Goal: Information Seeking & Learning: Learn about a topic

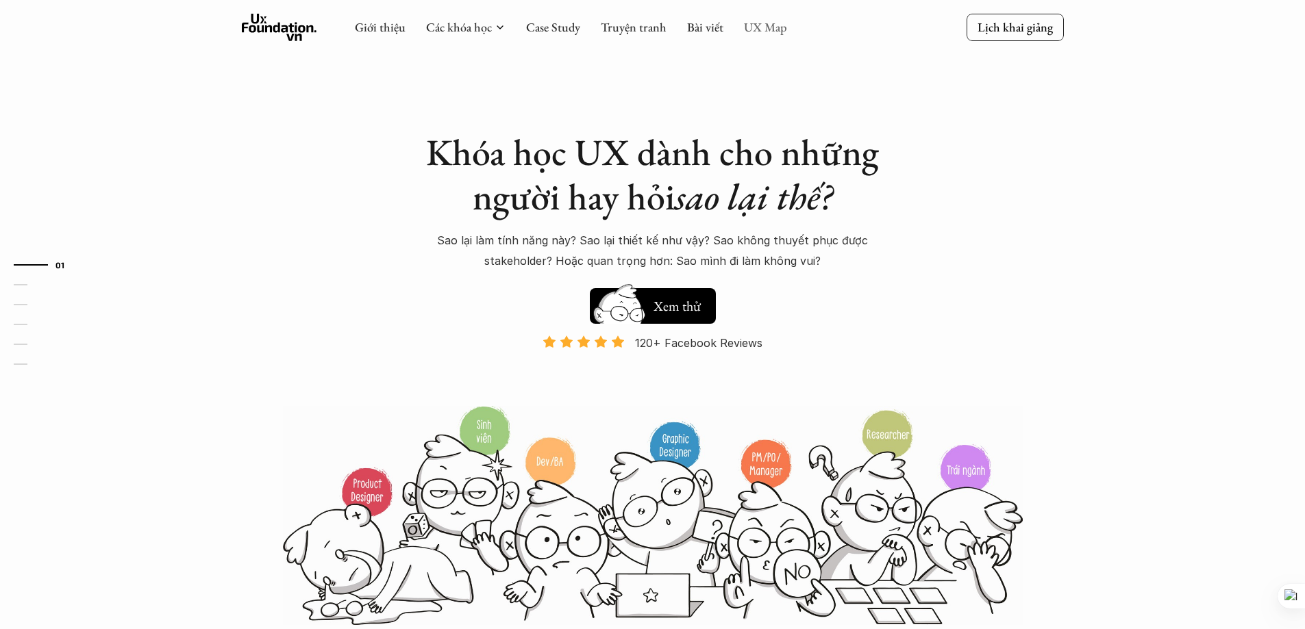
click at [759, 27] on link "UX Map" at bounding box center [765, 27] width 43 height 16
click at [774, 21] on link "UX Map" at bounding box center [765, 27] width 43 height 16
click at [787, 29] on div at bounding box center [876, 27] width 179 height 12
click at [263, 27] on use at bounding box center [279, 27] width 75 height 27
drag, startPoint x: 788, startPoint y: 27, endPoint x: 779, endPoint y: 29, distance: 8.5
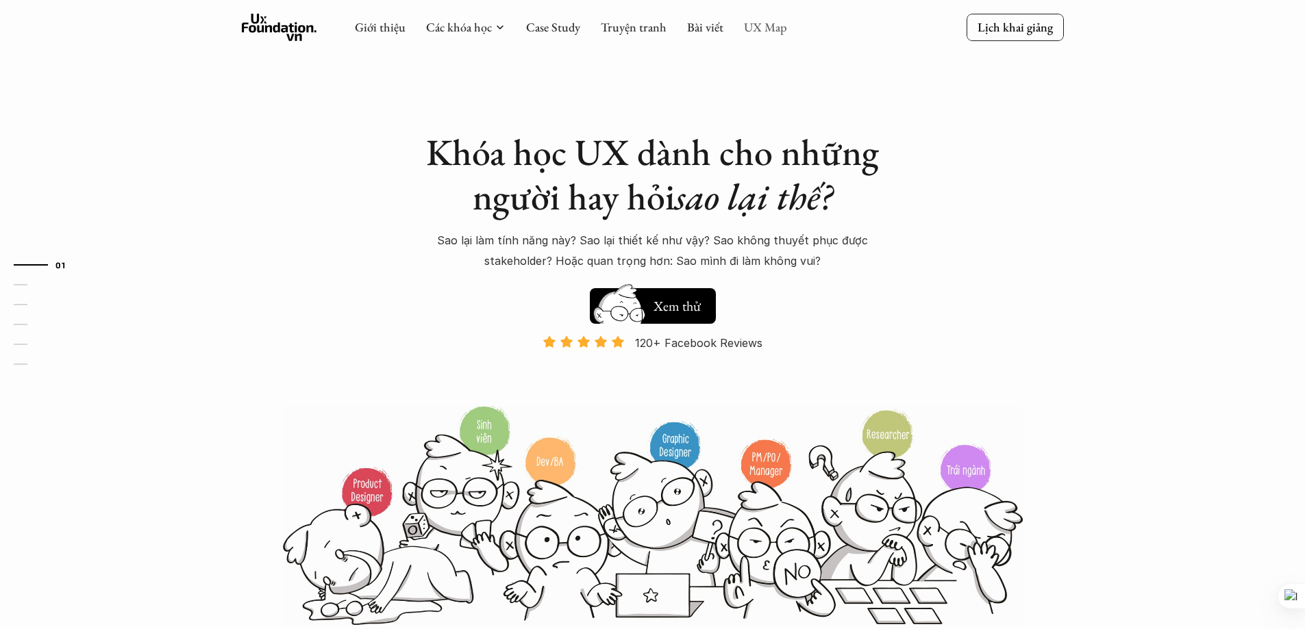
click at [787, 27] on div at bounding box center [876, 27] width 179 height 12
click at [770, 31] on link "UX Map" at bounding box center [765, 27] width 43 height 16
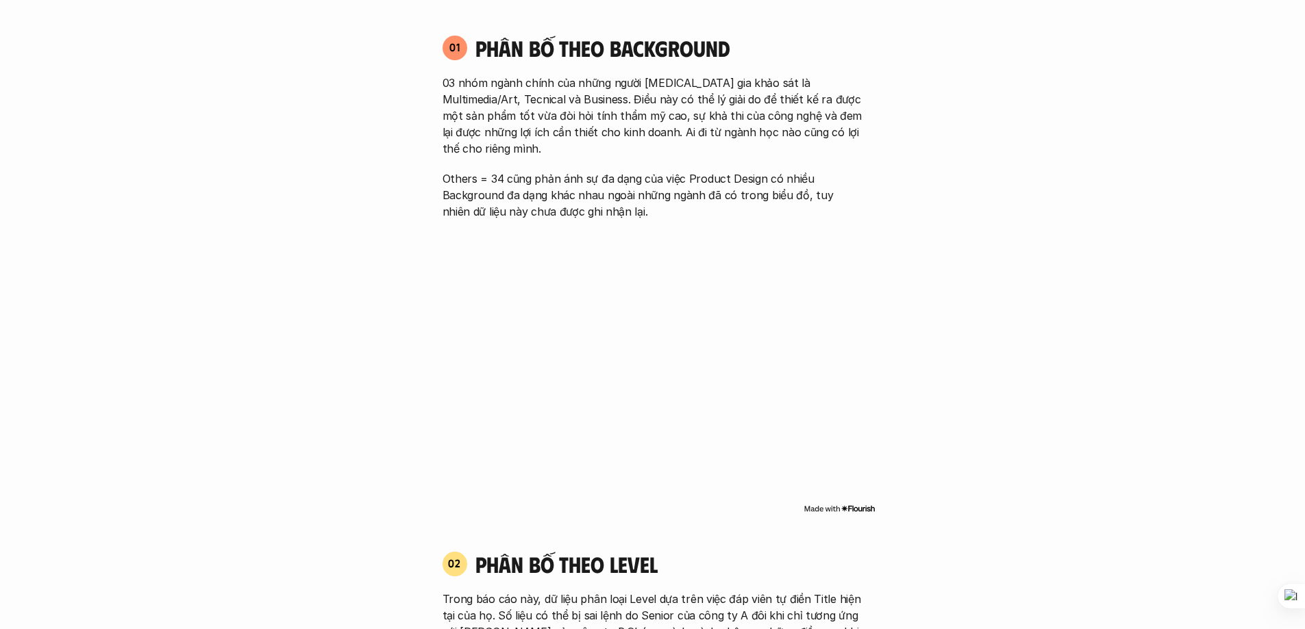
scroll to position [988, 0]
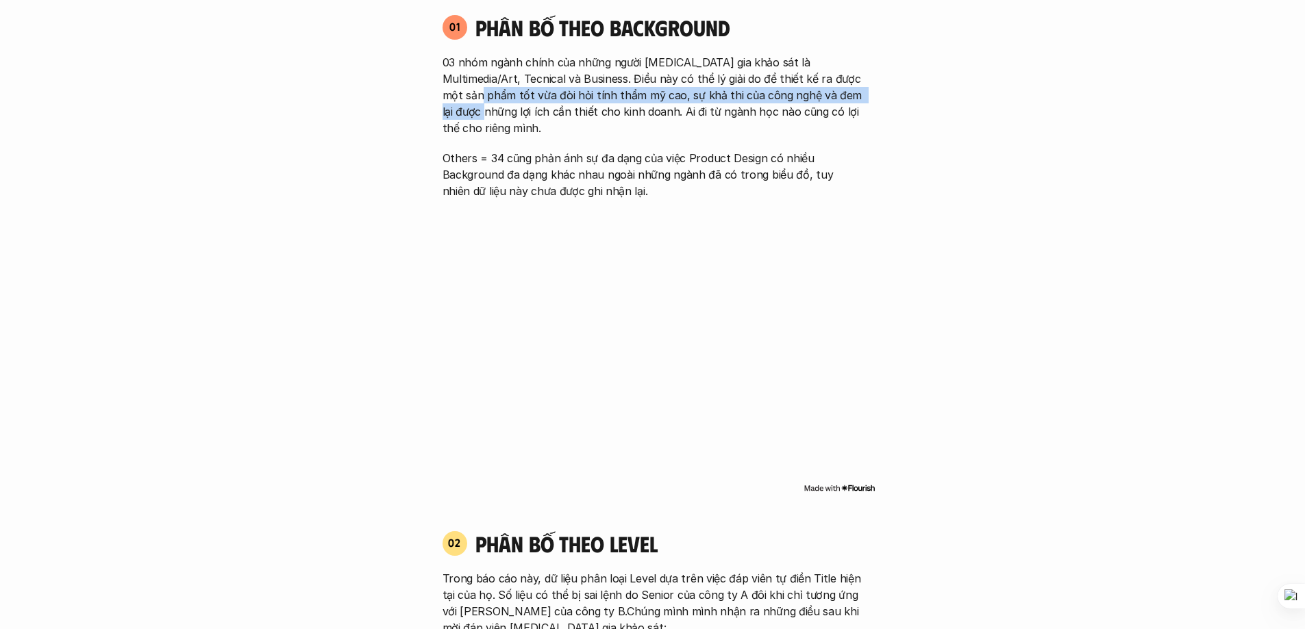
drag, startPoint x: 1303, startPoint y: 92, endPoint x: 1302, endPoint y: 82, distance: 9.7
